Goal: Information Seeking & Learning: Stay updated

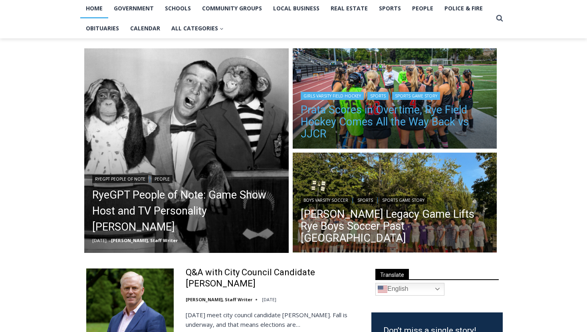
scroll to position [70, 0]
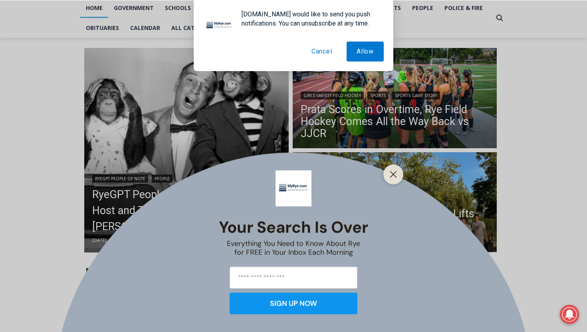
click at [421, 180] on div "Your Search is Over Everything You Need to Know About Rye for FREE in Your Inbo…" at bounding box center [293, 166] width 587 height 332
click at [320, 47] on button "Cancel" at bounding box center [322, 52] width 41 height 20
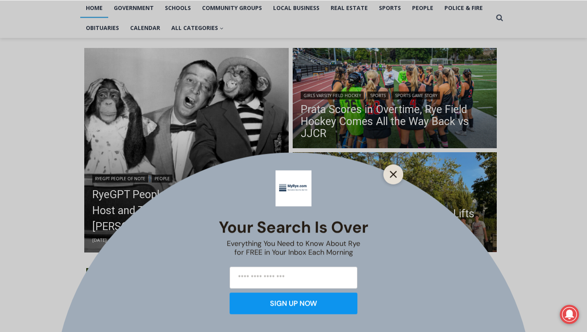
click at [390, 174] on icon "Close" at bounding box center [393, 174] width 7 height 7
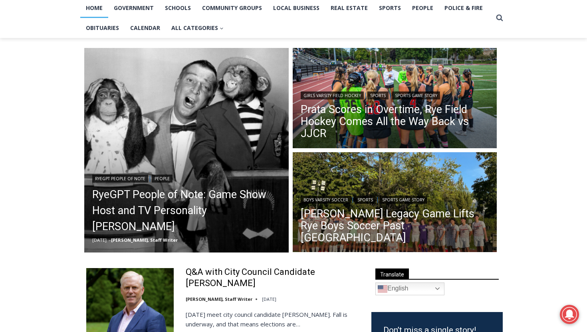
click at [390, 174] on img "Read More Felix Wismer’s Legacy Game Lifts Rye Boys Soccer Past Pleasantville" at bounding box center [395, 203] width 205 height 102
